Goal: Task Accomplishment & Management: Manage account settings

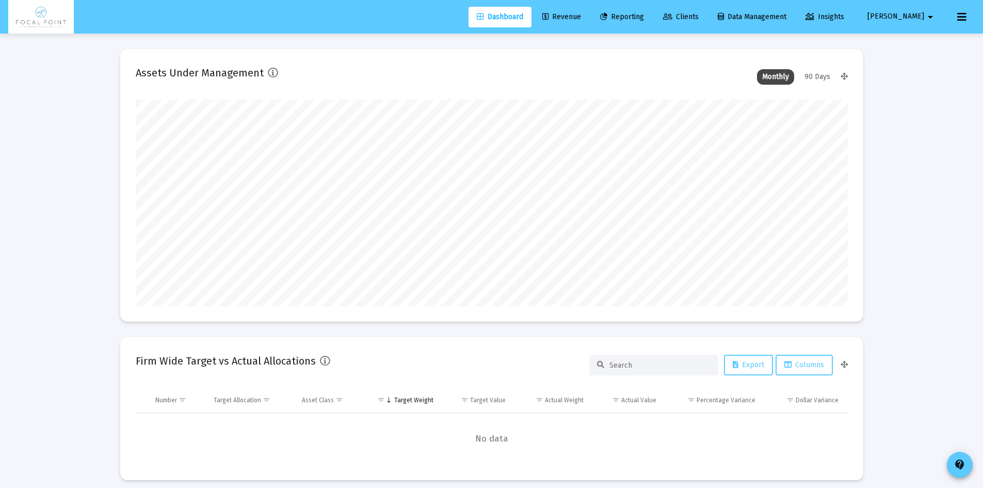
type input "[DATE]"
type input "[EMAIL_ADDRESS][DOMAIN_NAME]"
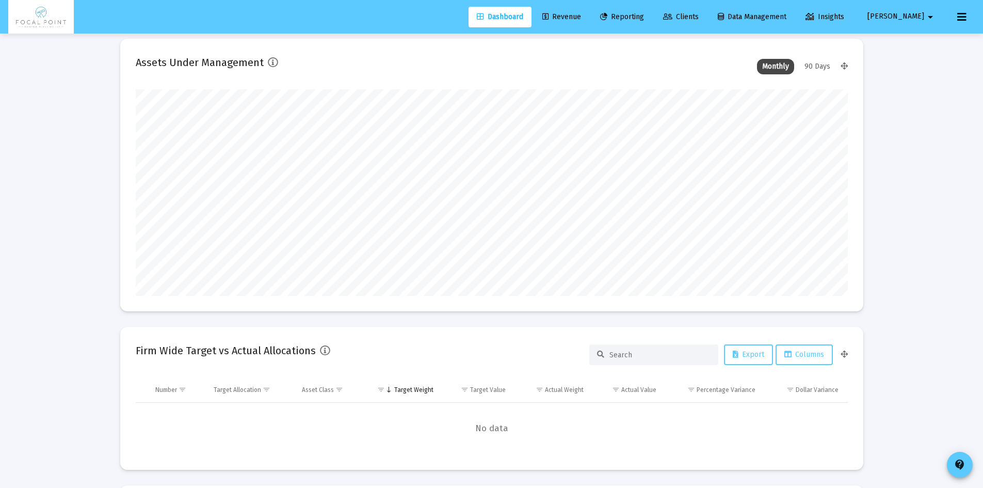
scroll to position [0, 0]
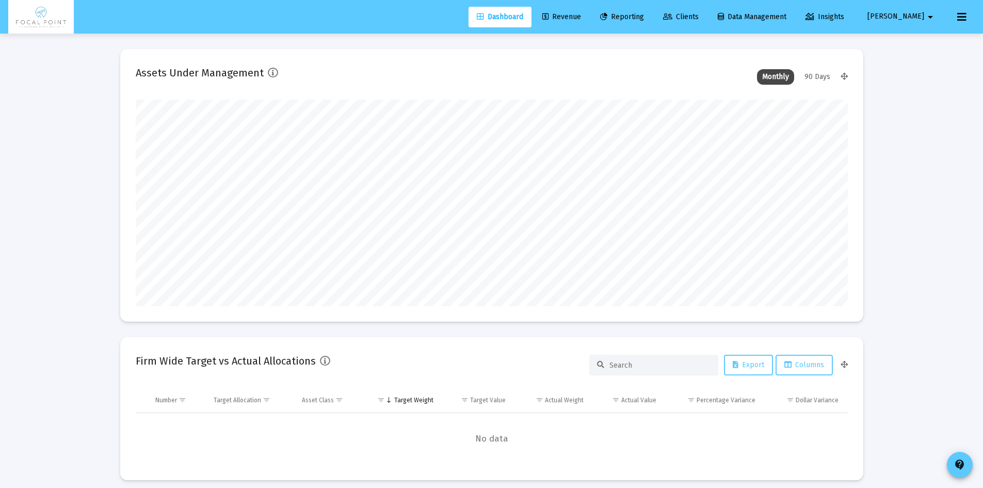
click at [549, 18] on icon at bounding box center [546, 16] width 6 height 7
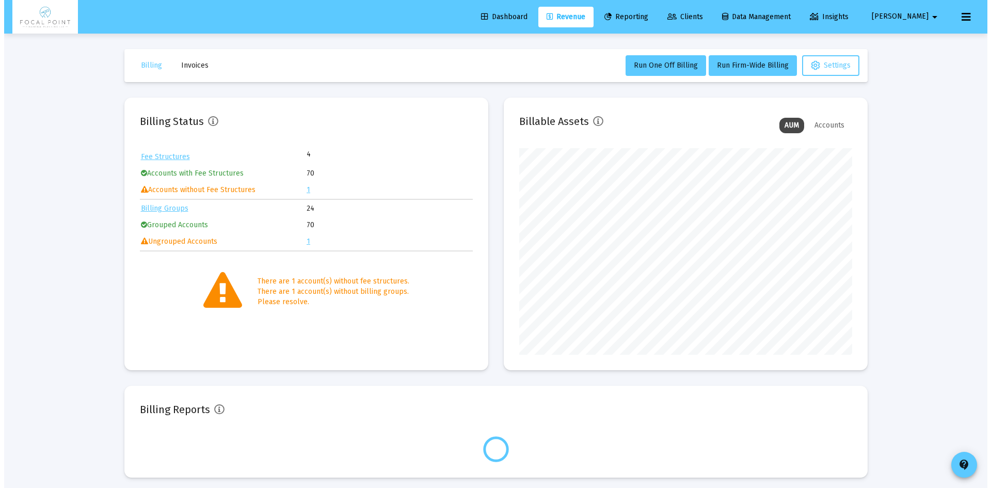
scroll to position [206, 333]
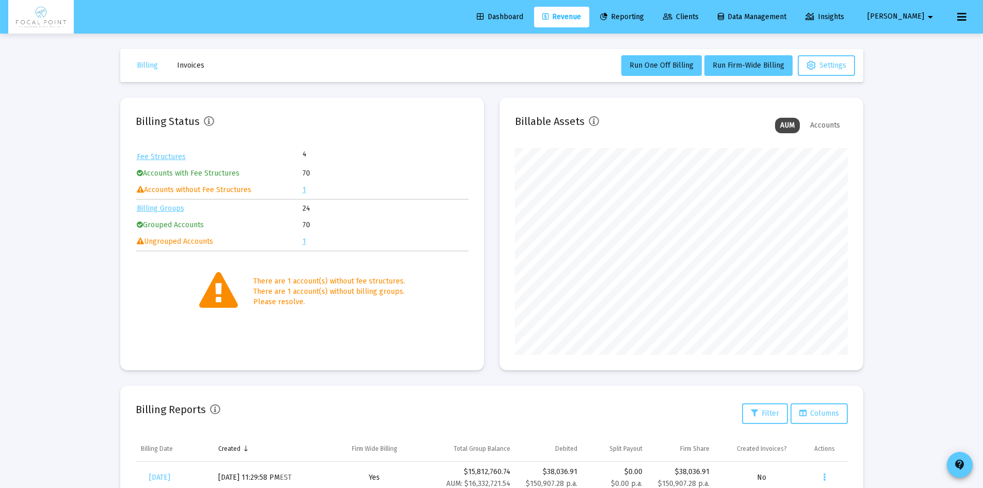
click at [305, 189] on link "1" at bounding box center [305, 189] width 4 height 9
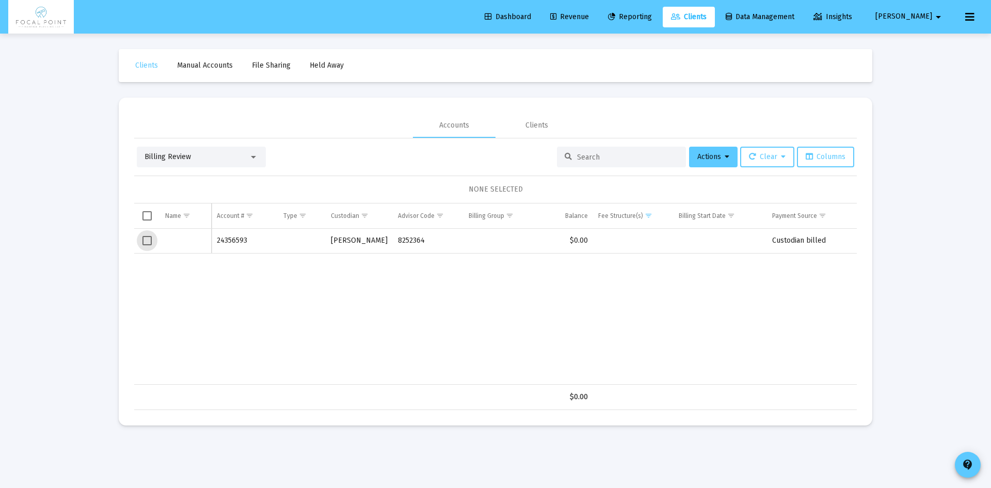
click at [147, 241] on span "Select row" at bounding box center [146, 240] width 9 height 9
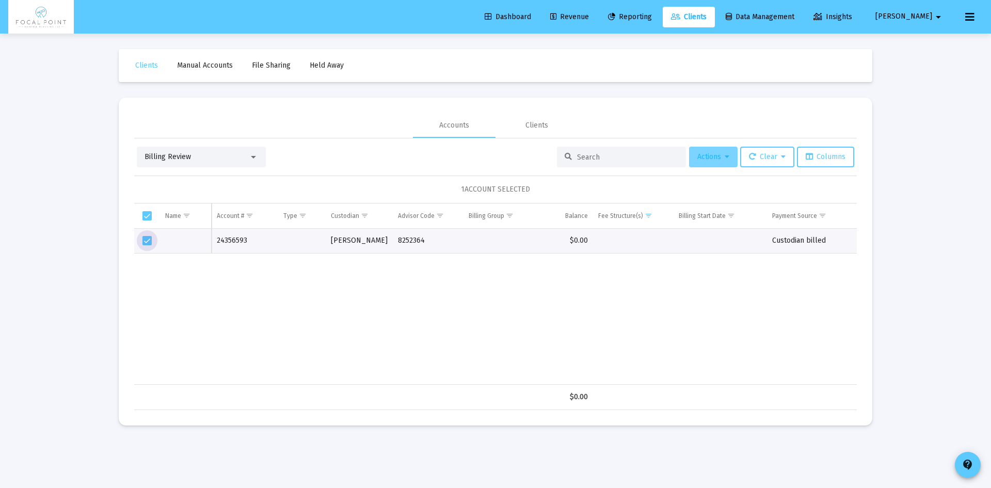
click at [697, 164] on button "Actions" at bounding box center [713, 157] width 49 height 21
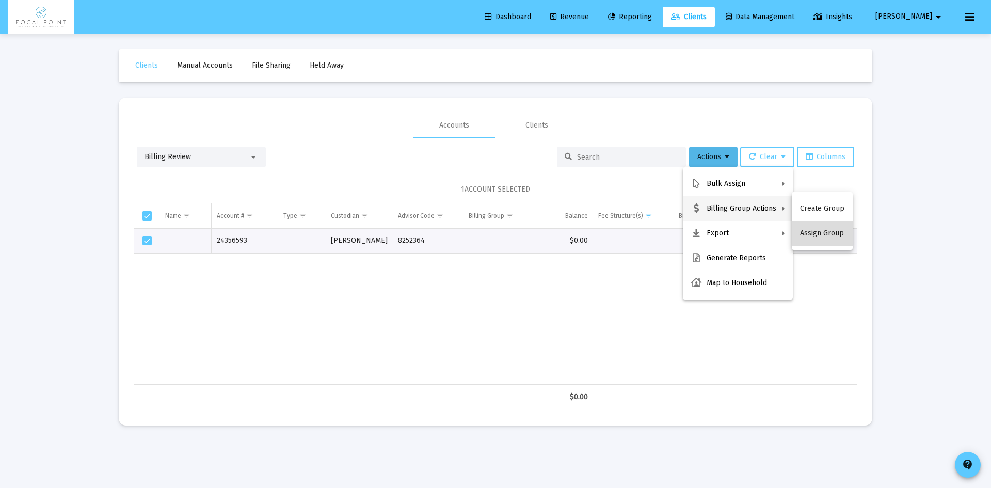
click at [829, 232] on button "Assign Group" at bounding box center [822, 233] width 61 height 25
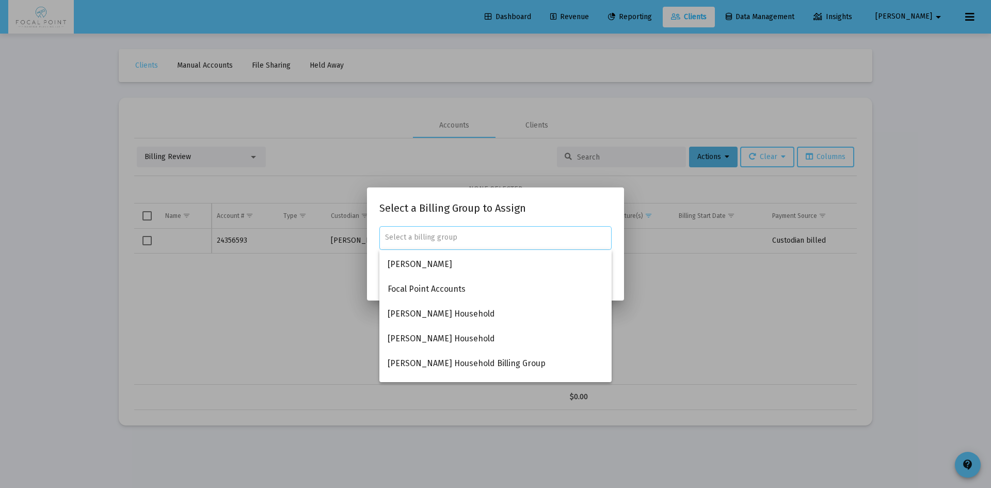
scroll to position [2, 0]
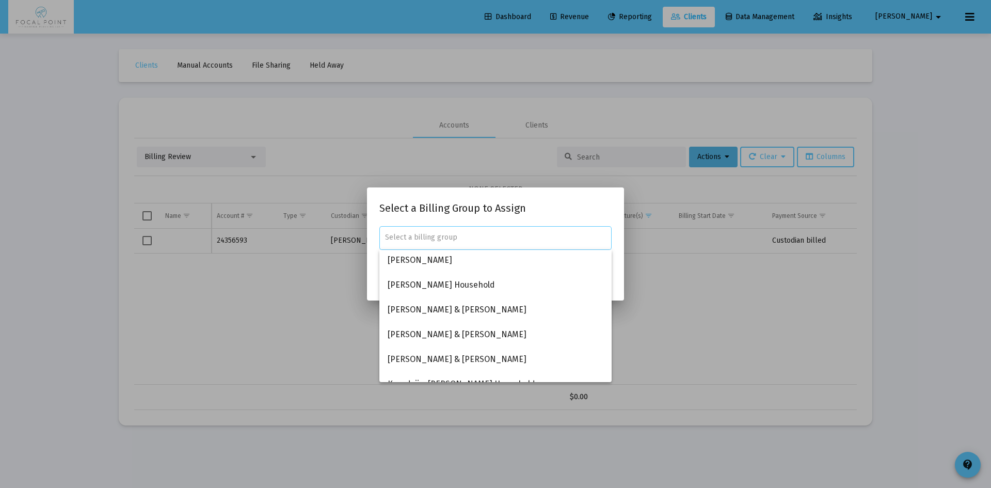
click at [466, 242] on div at bounding box center [495, 237] width 221 height 25
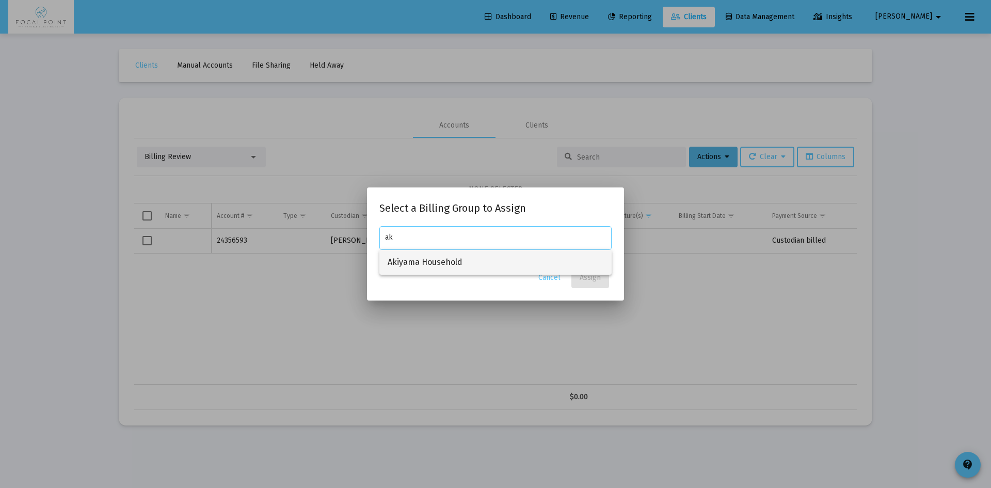
click at [458, 263] on span "Akiyama Household" at bounding box center [496, 262] width 216 height 25
type input "Akiyama Household"
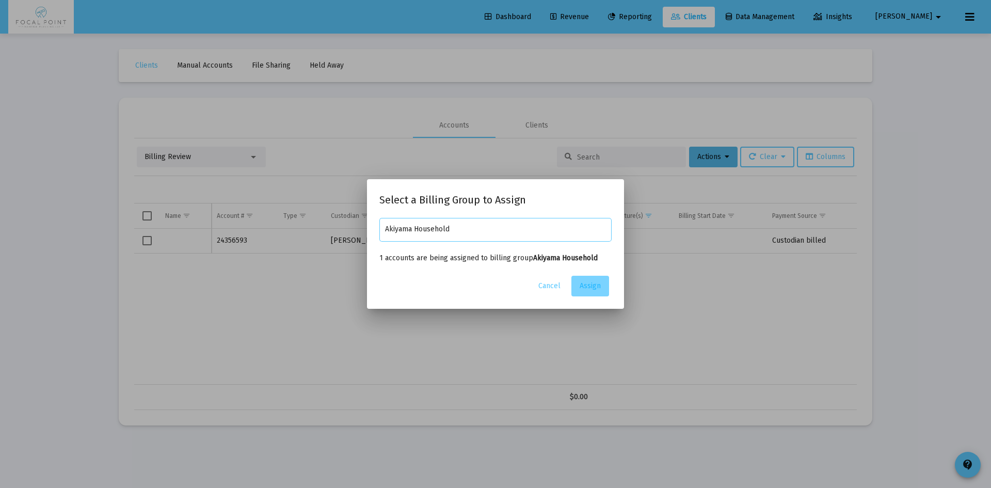
click at [581, 282] on span "Assign" at bounding box center [590, 285] width 21 height 9
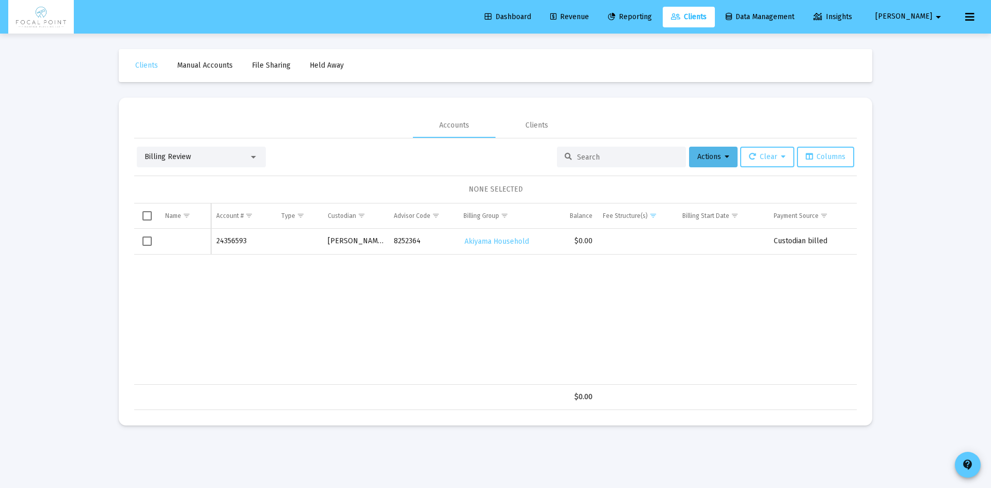
click at [148, 244] on span "Select row" at bounding box center [146, 240] width 9 height 9
click at [706, 159] on span "Actions" at bounding box center [713, 156] width 32 height 9
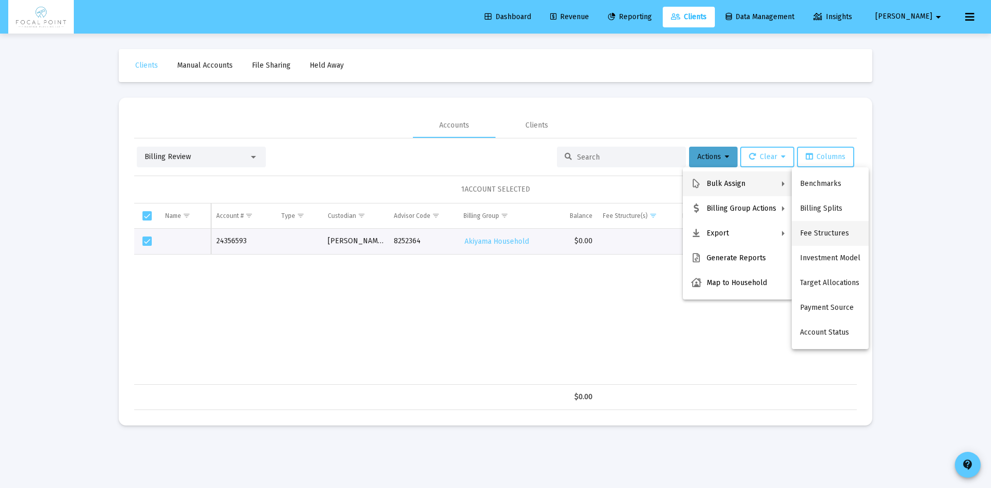
click at [841, 235] on button "Fee Structures" at bounding box center [830, 233] width 77 height 25
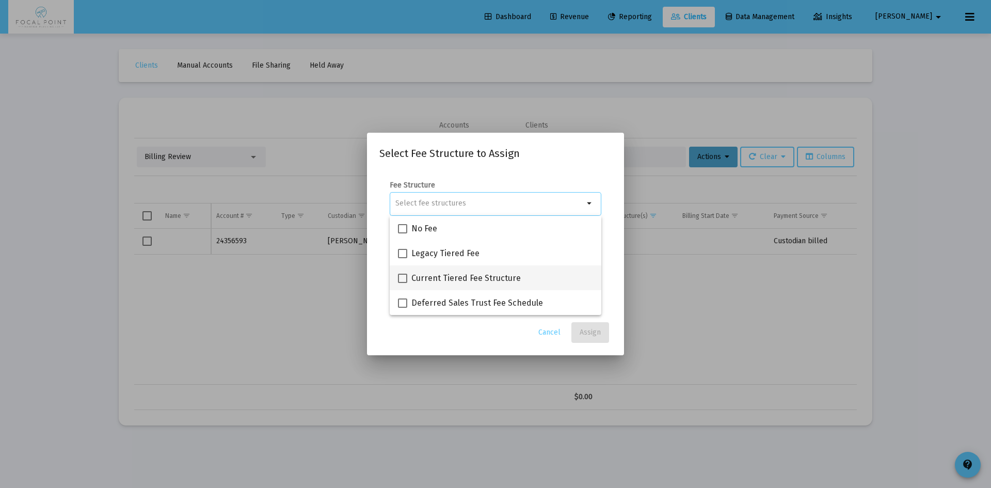
click at [472, 281] on span "Current Tiered Fee Structure" at bounding box center [465, 278] width 109 height 12
click at [403, 283] on input "Current Tiered Fee Structure" at bounding box center [402, 283] width 1 height 1
checkbox input "true"
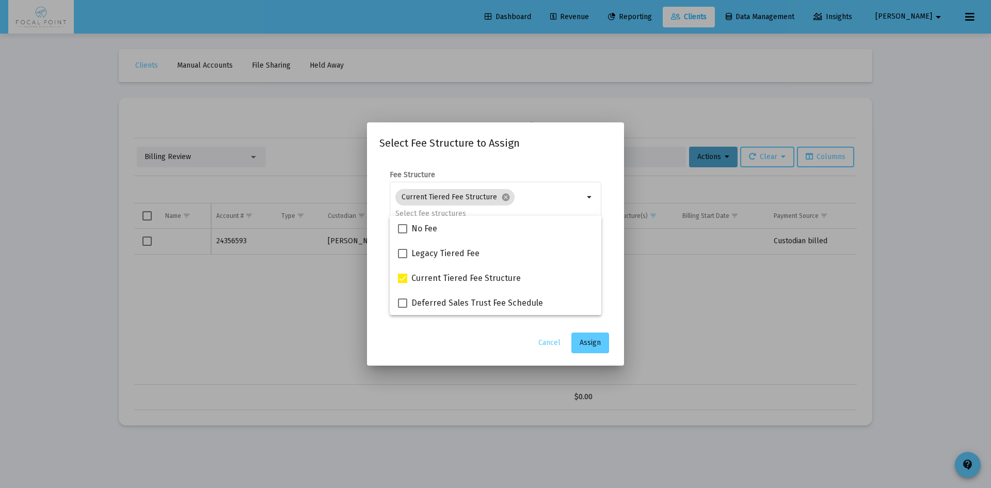
click at [466, 338] on div "Cancel Assign" at bounding box center [495, 342] width 232 height 21
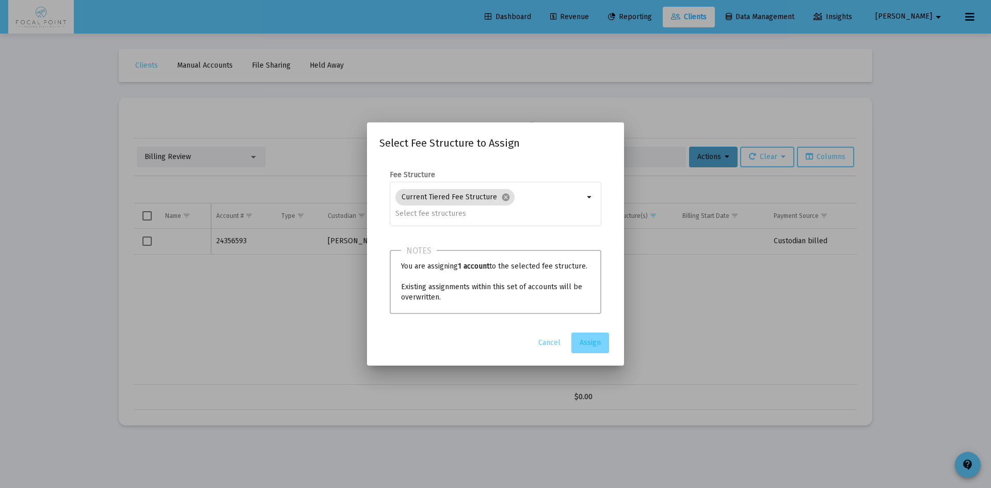
click at [600, 343] on span "Assign" at bounding box center [590, 342] width 21 height 9
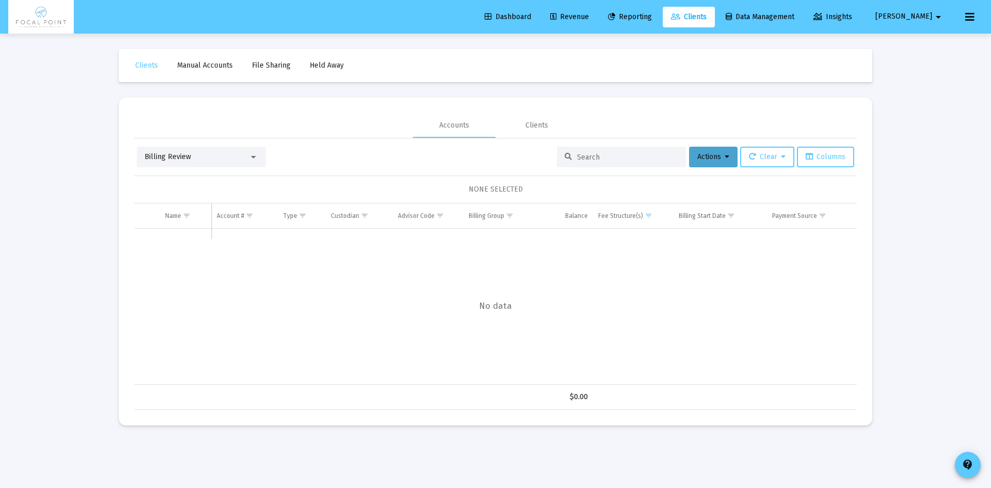
click at [244, 153] on div "Billing Review" at bounding box center [197, 157] width 104 height 10
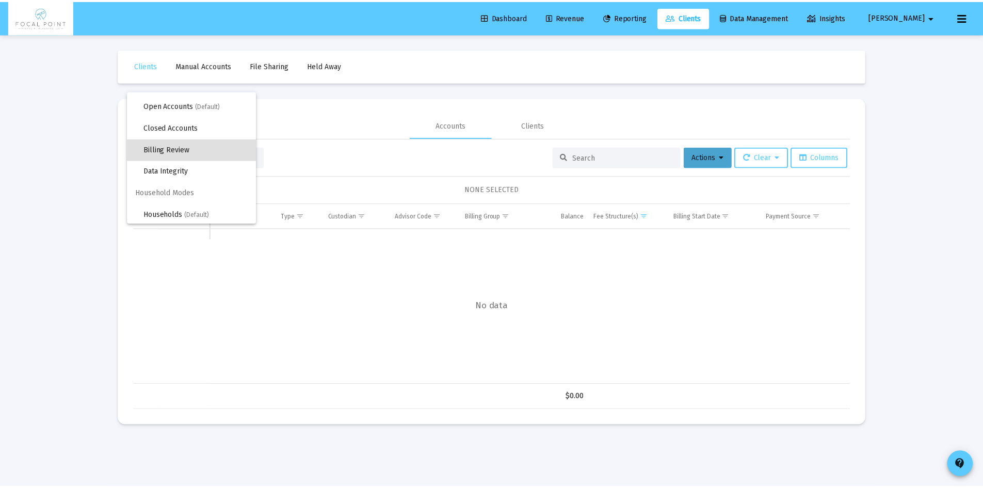
scroll to position [20, 0]
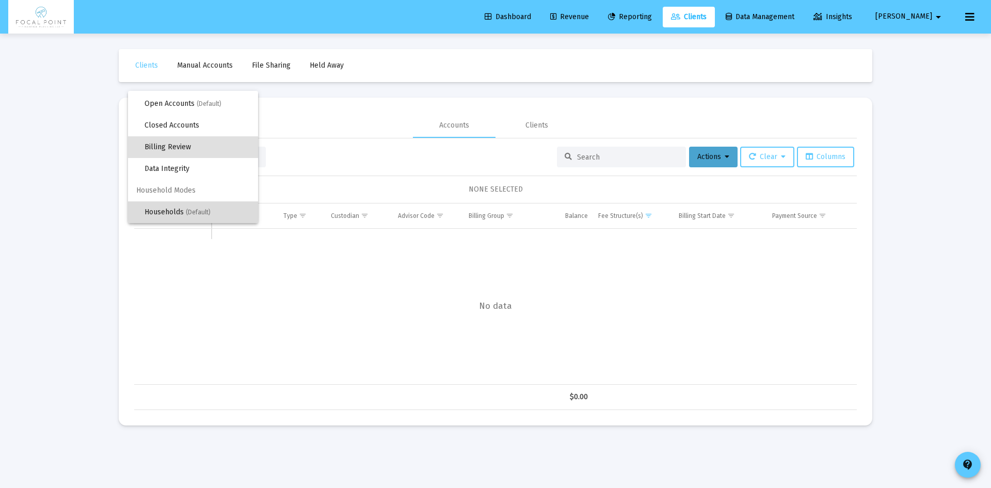
click at [200, 210] on span "(Default)" at bounding box center [198, 212] width 25 height 7
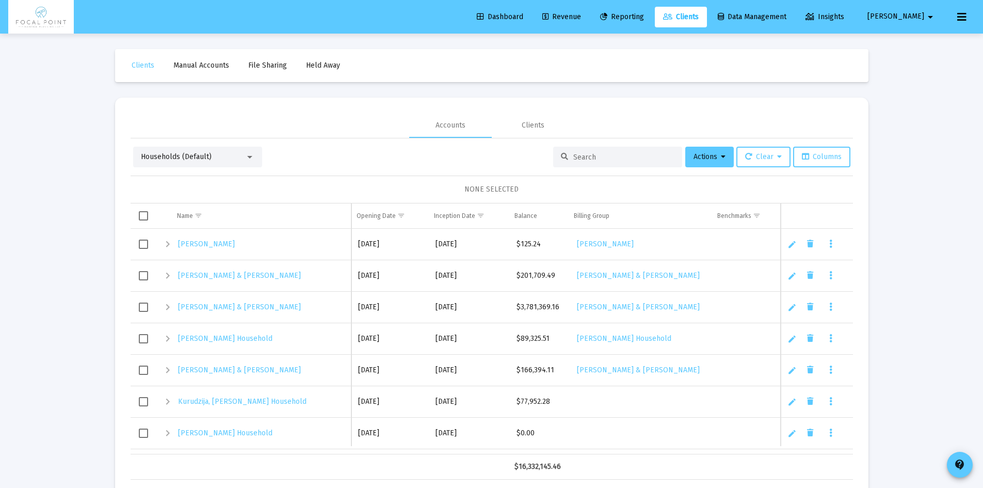
scroll to position [413, 0]
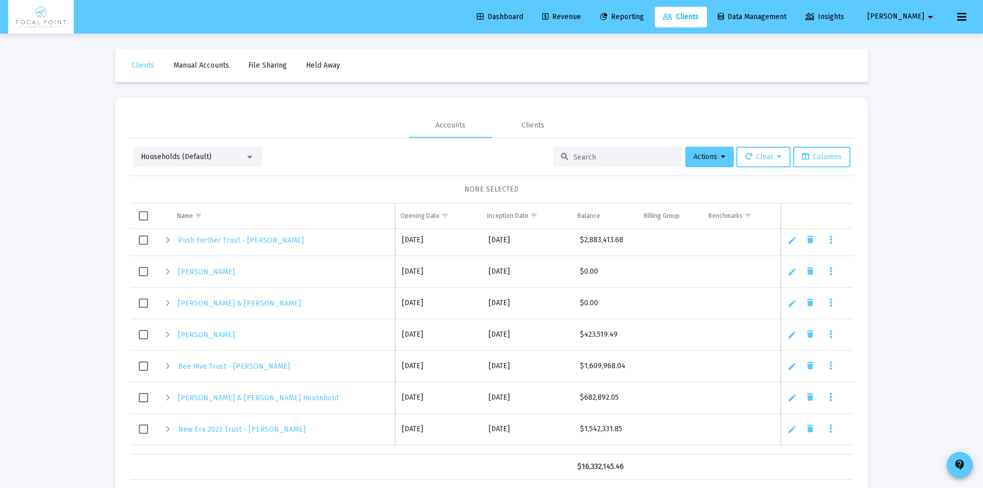
click at [232, 155] on div "Households (Default)" at bounding box center [193, 157] width 104 height 10
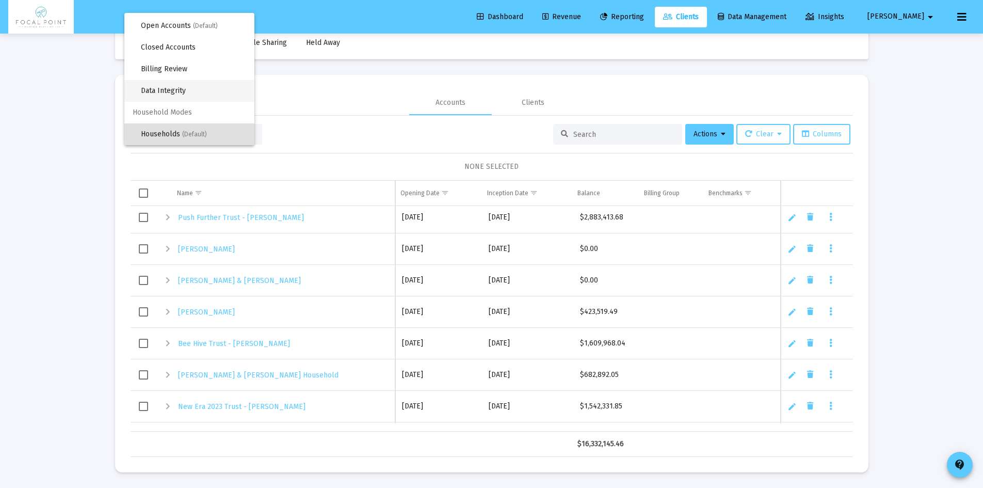
scroll to position [0, 0]
click at [198, 48] on span "(Default)" at bounding box center [205, 45] width 25 height 7
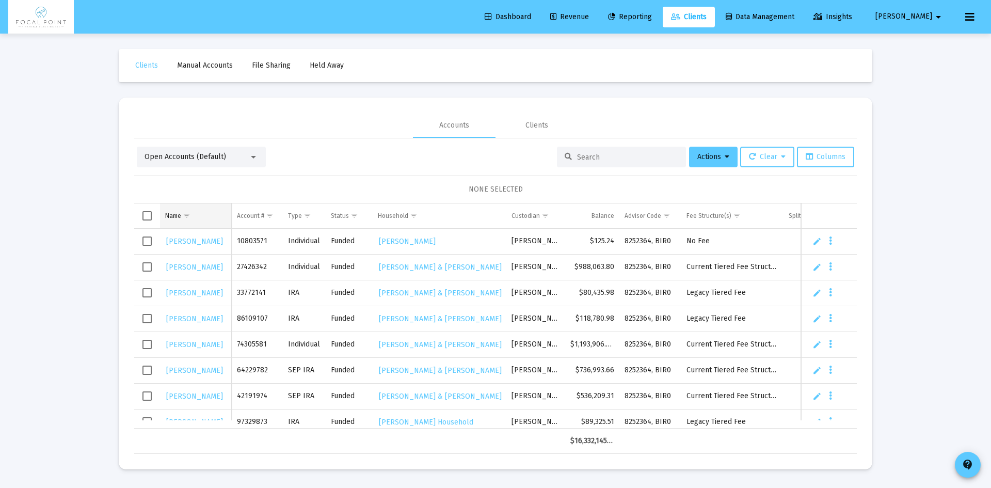
click at [203, 213] on td "Name" at bounding box center [196, 215] width 72 height 25
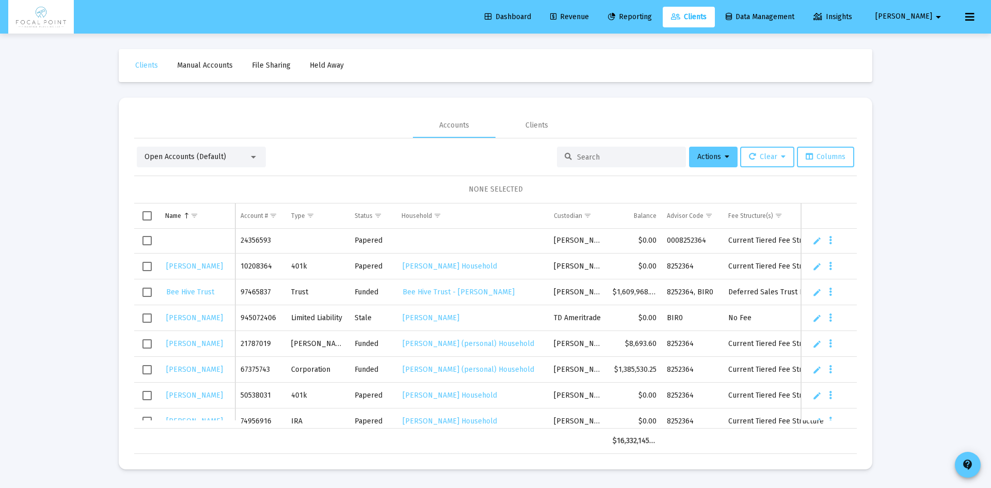
click at [149, 238] on span "Select row" at bounding box center [146, 240] width 9 height 9
click at [829, 241] on icon "Data grid" at bounding box center [830, 240] width 3 height 12
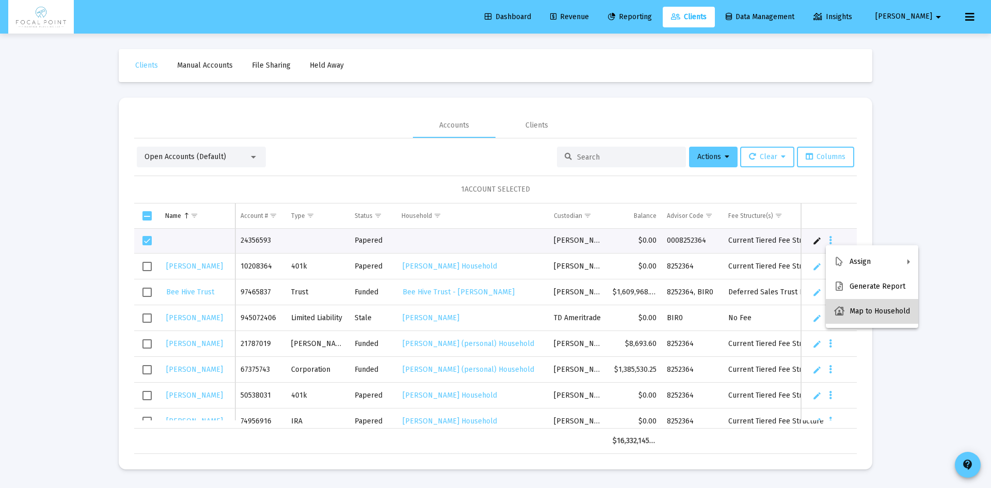
click at [897, 314] on button "Map to Household" at bounding box center [872, 311] width 92 height 25
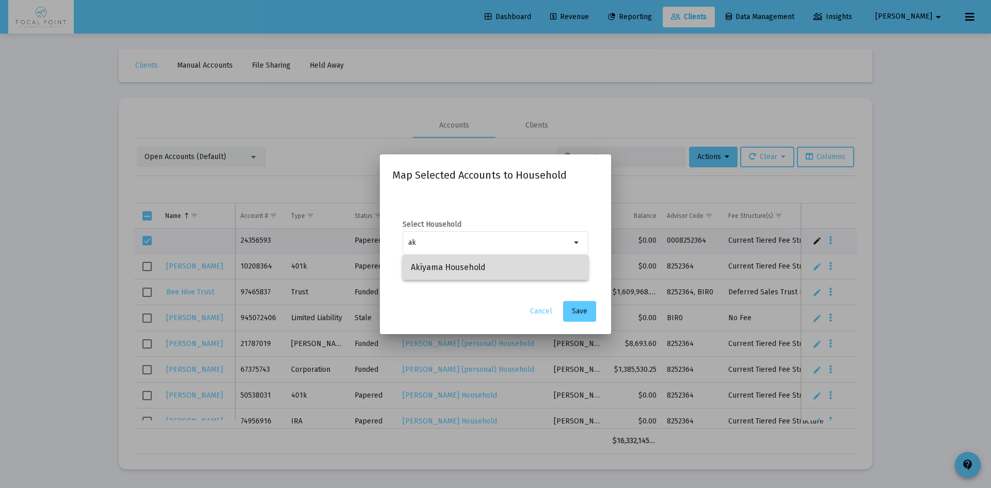
click at [426, 268] on span "Akiyama Household" at bounding box center [495, 267] width 169 height 25
type input "Akiyama Household"
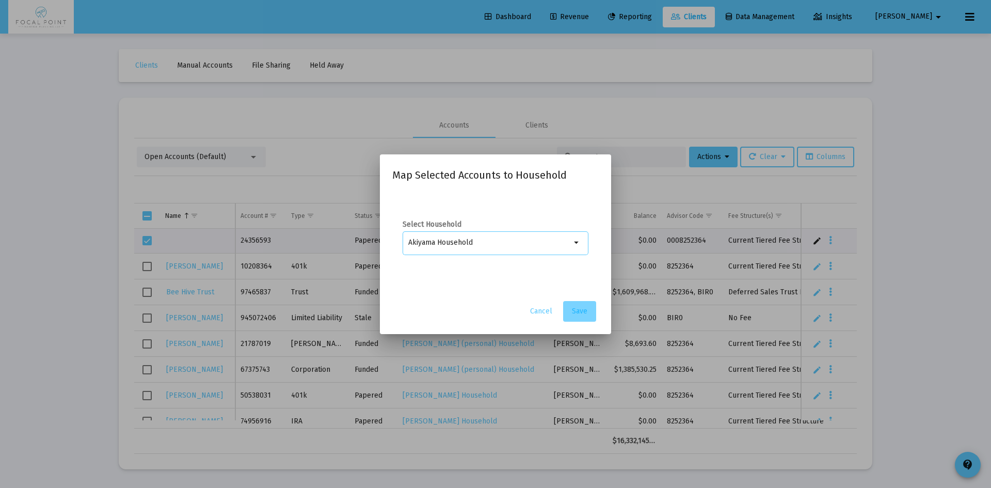
click at [582, 307] on span "Save" at bounding box center [579, 311] width 15 height 9
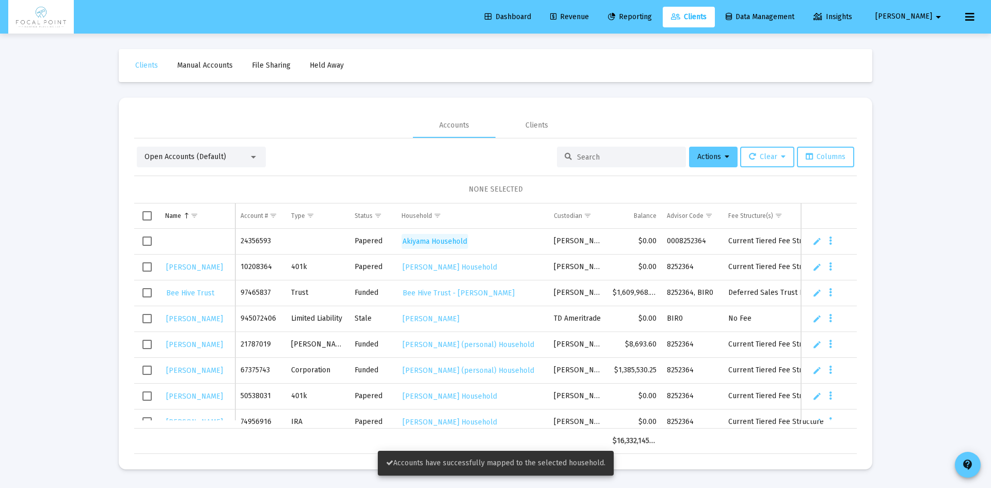
click at [452, 238] on span "Akiyama Household" at bounding box center [435, 241] width 65 height 9
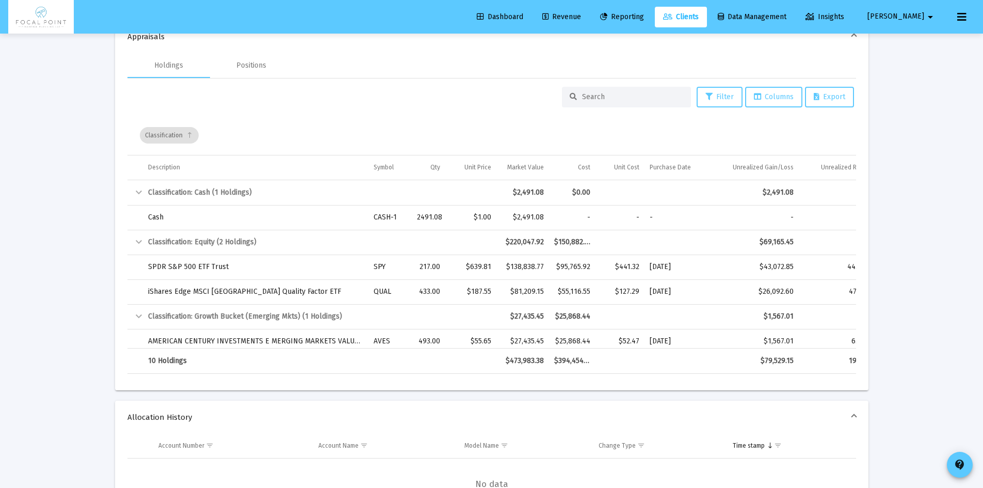
click at [894, 317] on div "Loading... arrow_back Back to Clients Household Details Household Name [PERSON_…" at bounding box center [491, 194] width 983 height 1318
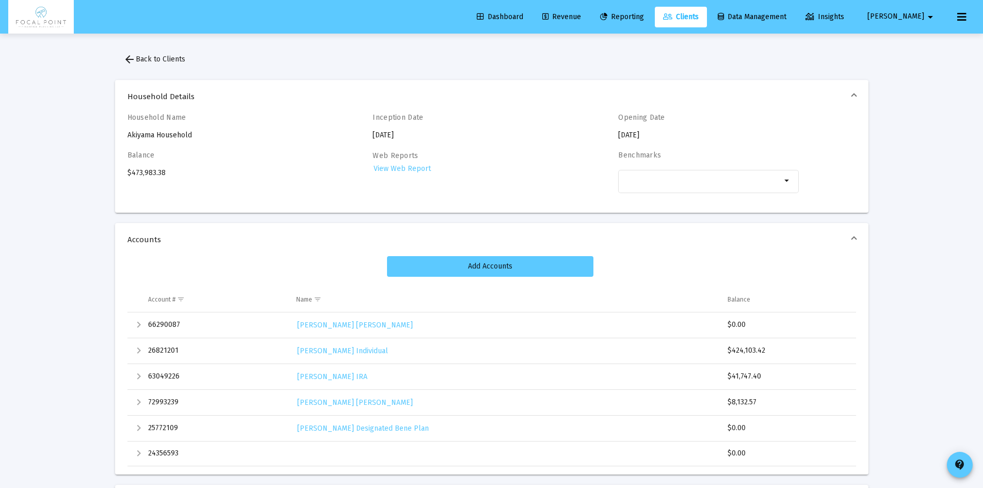
click at [523, 14] on span "Dashboard" at bounding box center [500, 16] width 46 height 9
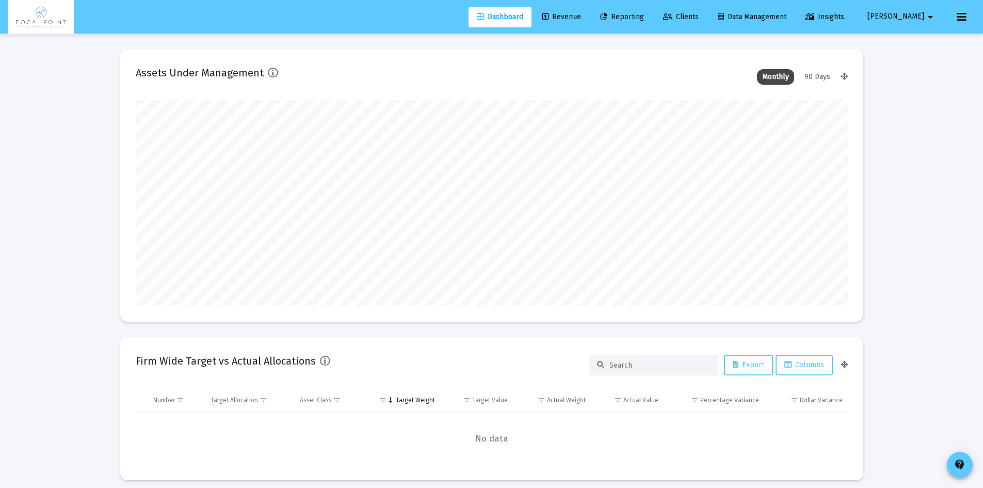
click at [581, 15] on span "Revenue" at bounding box center [562, 16] width 39 height 9
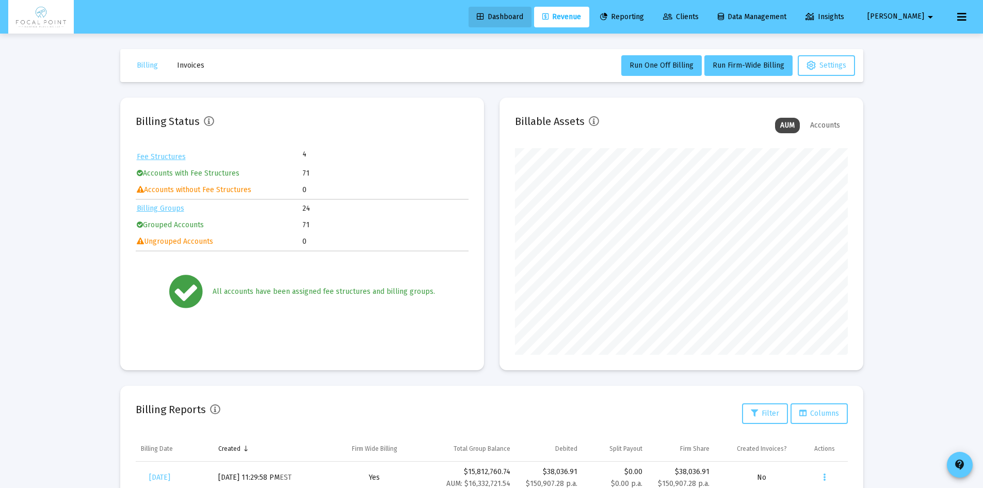
click at [513, 23] on link "Dashboard" at bounding box center [500, 17] width 63 height 21
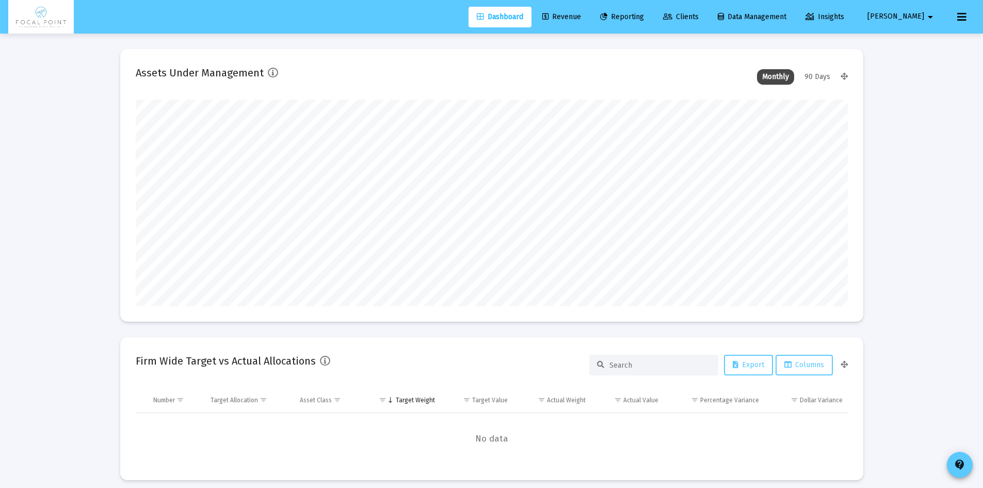
click at [819, 74] on div "90 Days" at bounding box center [818, 76] width 36 height 15
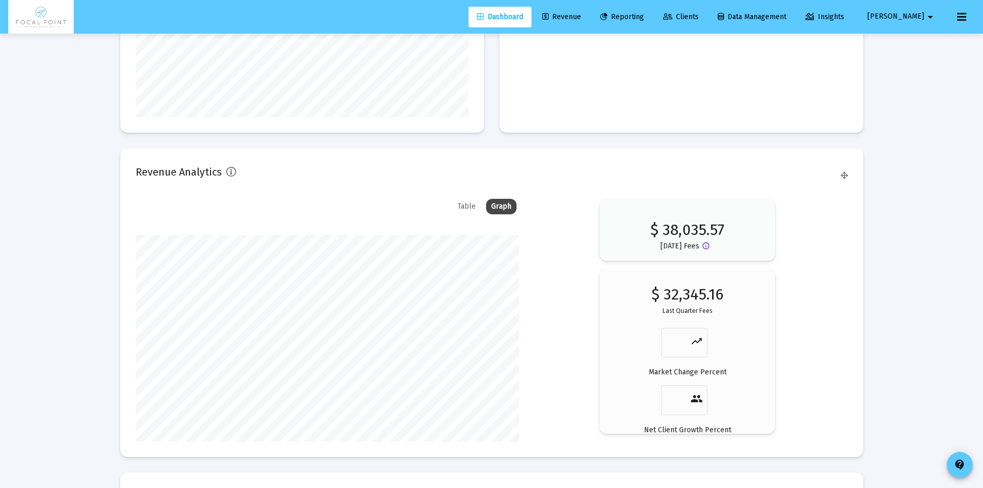
scroll to position [1542, 0]
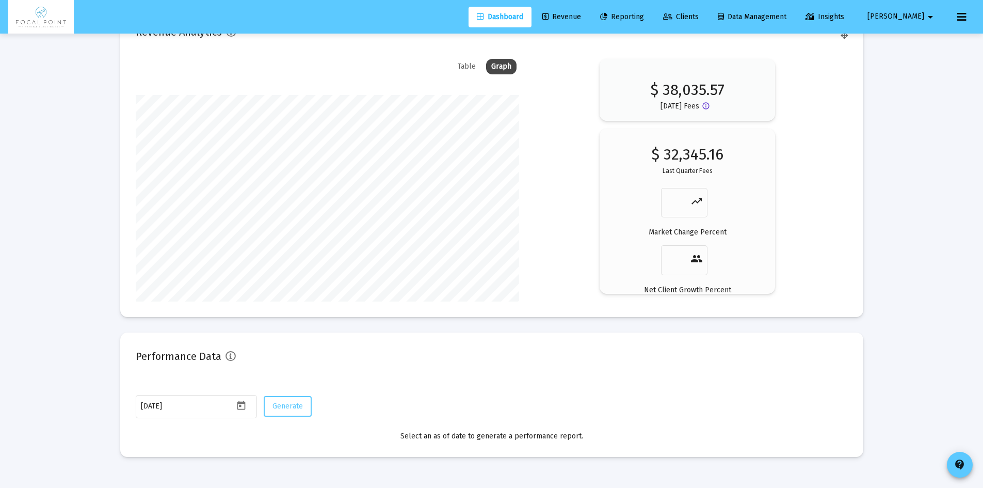
click at [581, 12] on span "Revenue" at bounding box center [562, 16] width 39 height 9
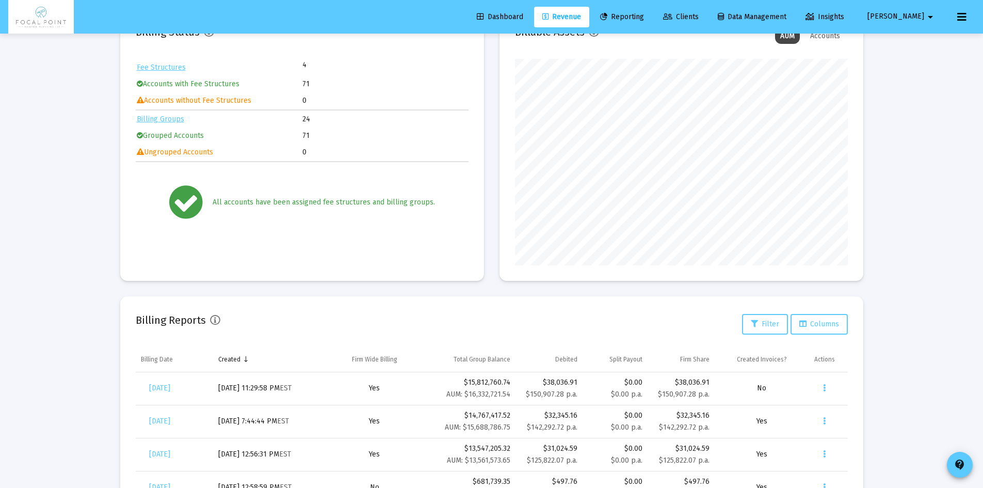
scroll to position [103, 0]
